Goal: Task Accomplishment & Management: Manage account settings

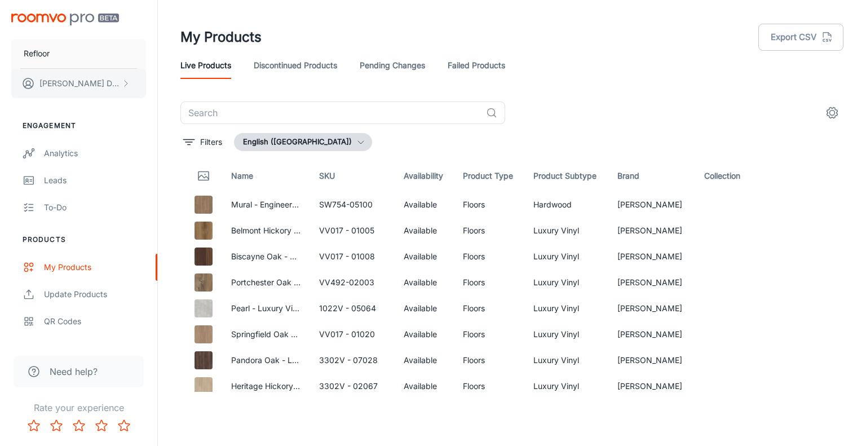
click at [96, 86] on button "Brynn Dail" at bounding box center [78, 83] width 135 height 29
click at [500, 22] on div at bounding box center [433, 223] width 866 height 446
click at [115, 85] on button "Brynn Dail" at bounding box center [78, 83] width 135 height 29
click at [322, 39] on div at bounding box center [433, 223] width 866 height 446
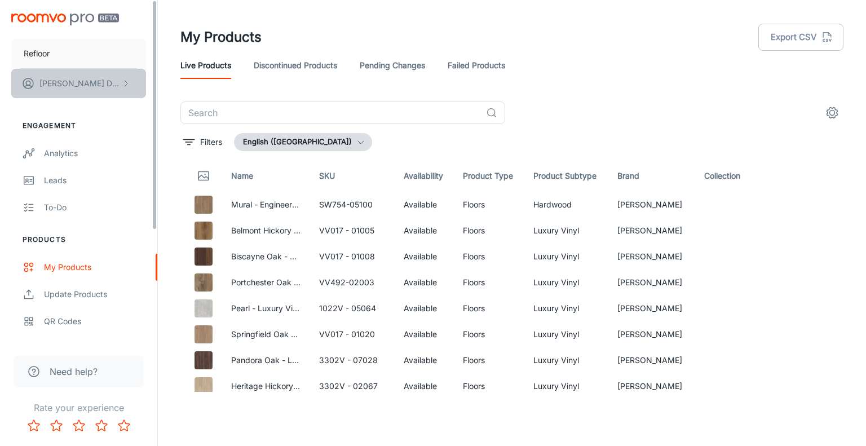
click at [101, 87] on button "Brynn Dail" at bounding box center [78, 83] width 135 height 29
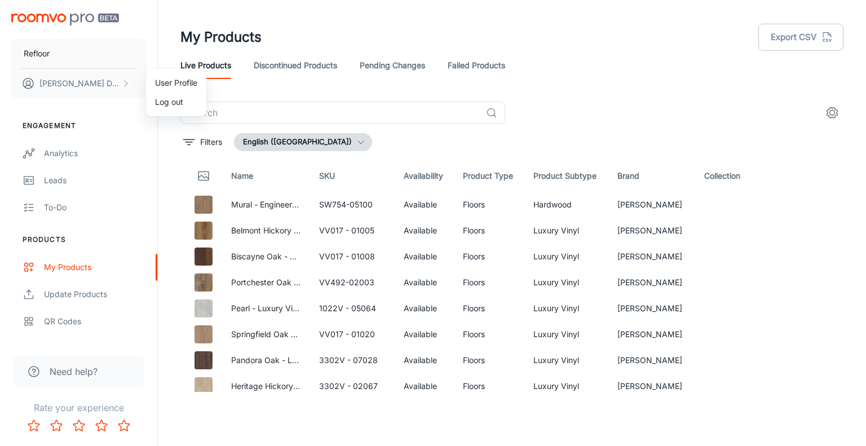
click at [128, 37] on div at bounding box center [433, 223] width 866 height 446
click at [93, 270] on div "My Products" at bounding box center [95, 267] width 102 height 12
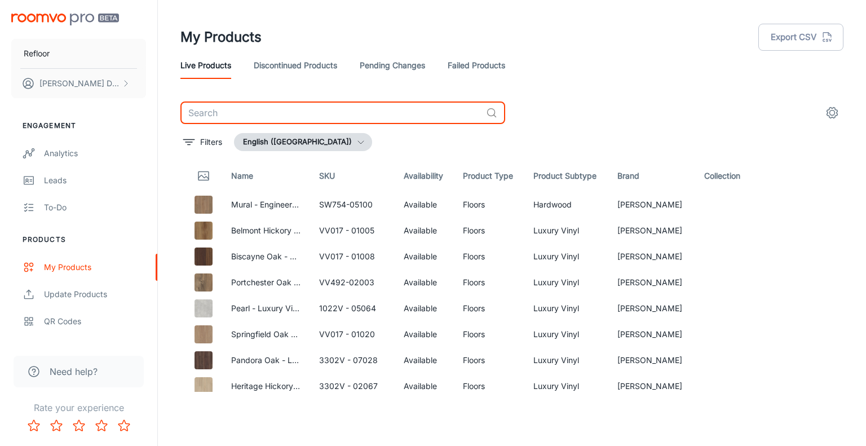
drag, startPoint x: 273, startPoint y: 112, endPoint x: 243, endPoint y: 110, distance: 30.5
click at [261, 109] on input "text" at bounding box center [331, 113] width 301 height 23
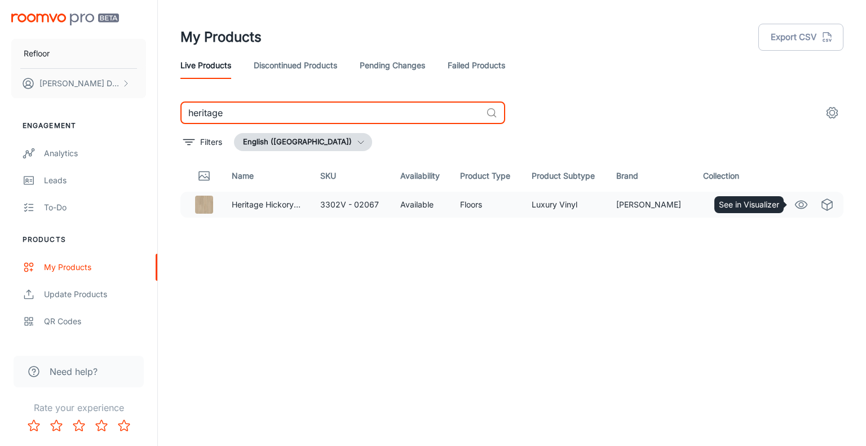
type input "heritage"
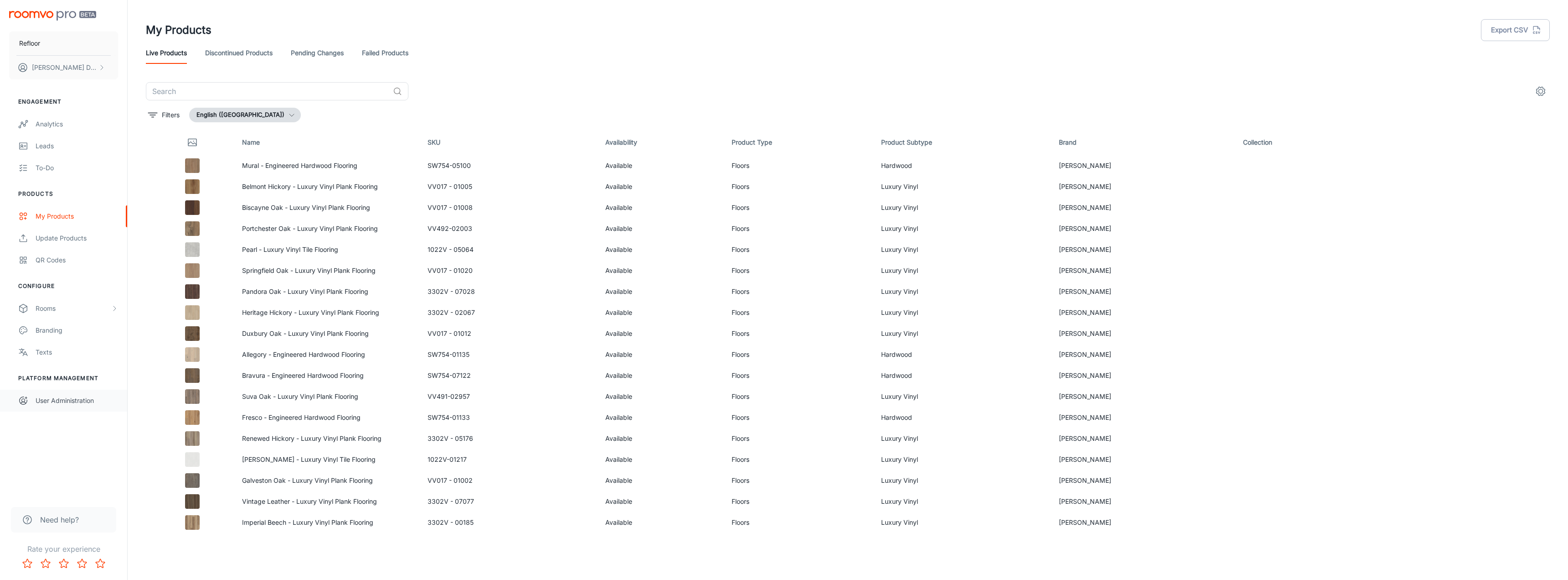
click at [69, 401] on div "User Administration" at bounding box center [77, 400] width 82 height 10
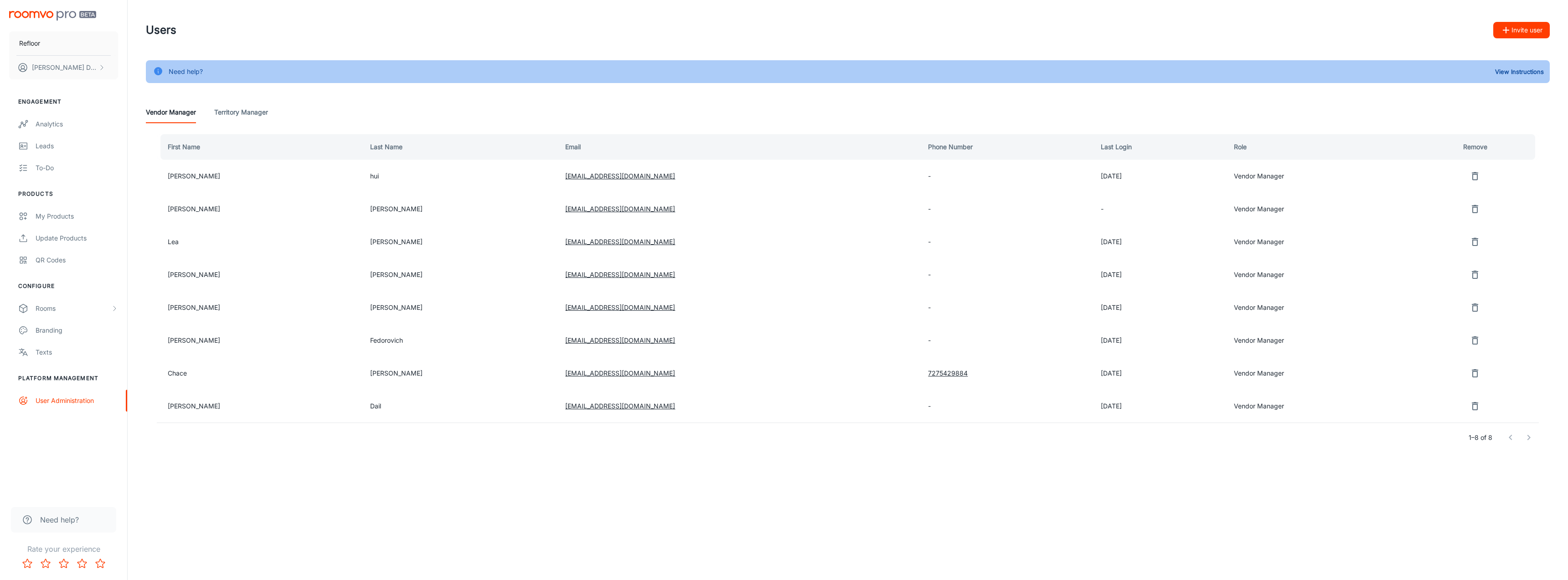
click at [1522, 29] on button "Invite user" at bounding box center [1522, 30] width 57 height 16
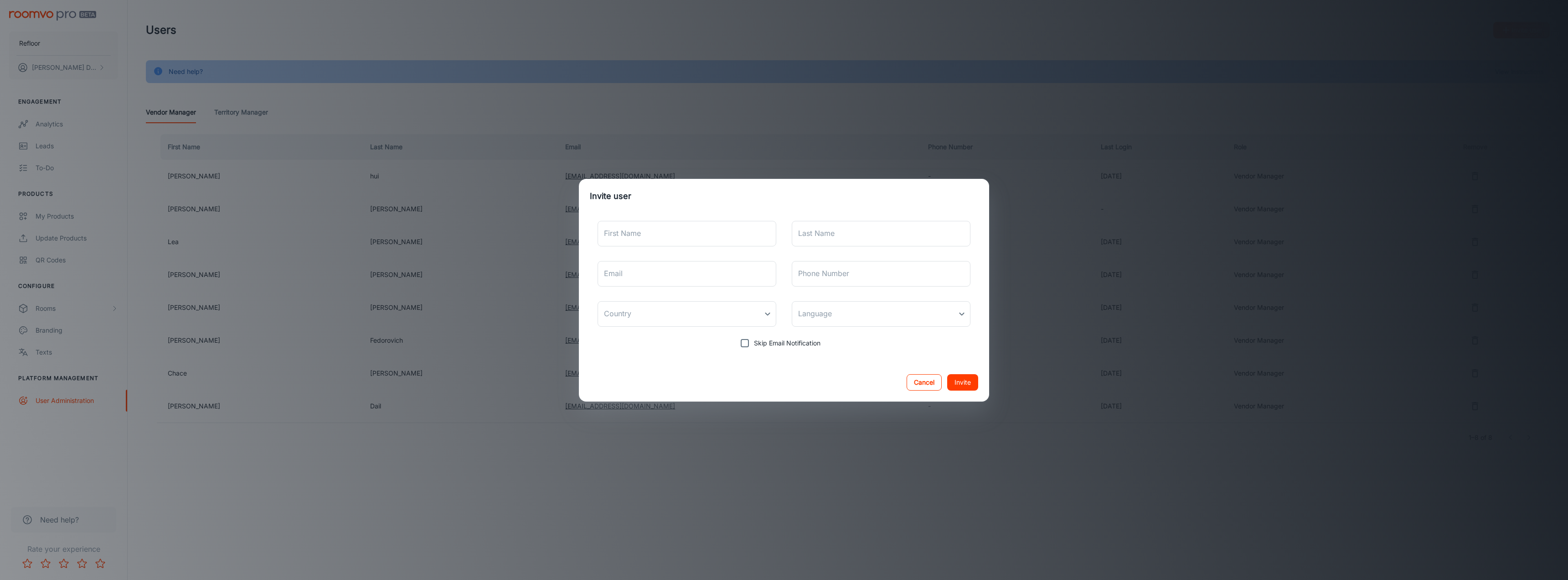
click at [923, 387] on button "Cancel" at bounding box center [924, 383] width 35 height 16
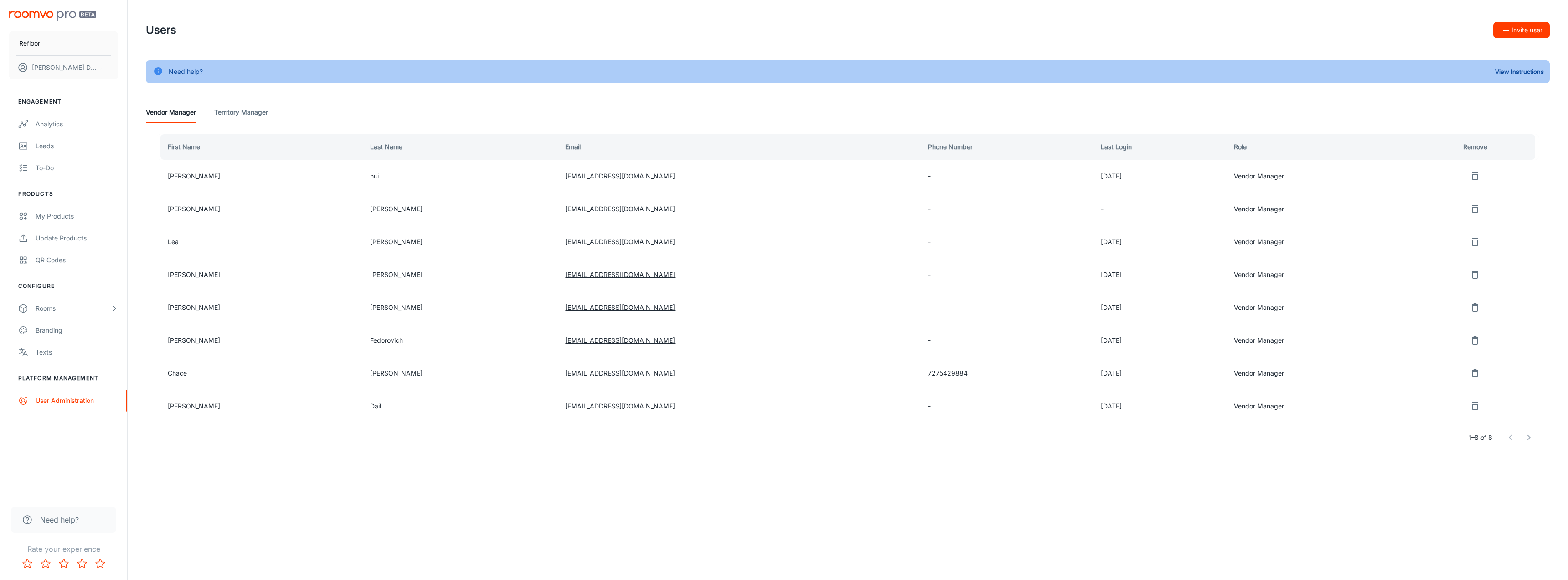
click at [981, 479] on div "Users Invite user Need help? View Instructions Vendor Manager Territory Manager…" at bounding box center [848, 250] width 1441 height 500
click at [983, 481] on div "Users Invite user Need help? View Instructions Vendor Manager Territory Manager…" at bounding box center [848, 250] width 1441 height 500
click at [1005, 483] on div "Users Invite user Need help? View Instructions Vendor Manager Territory Manager…" at bounding box center [848, 250] width 1441 height 500
